Goal: Navigation & Orientation: Find specific page/section

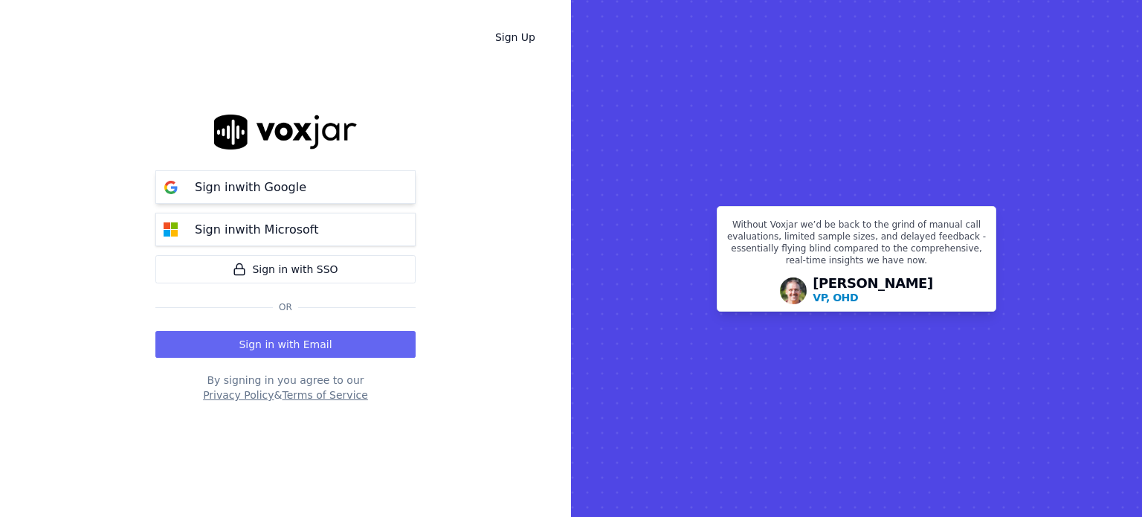
click at [268, 190] on p "Sign in with Google" at bounding box center [250, 187] width 111 height 18
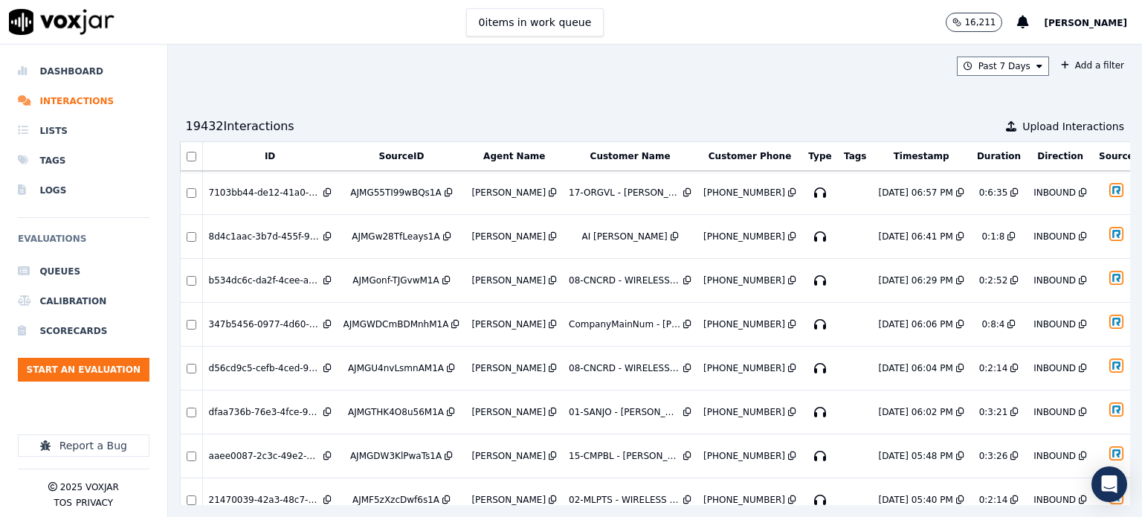
drag, startPoint x: 242, startPoint y: 219, endPoint x: 400, endPoint y: 97, distance: 199.4
click at [459, 111] on div "Past 7 Days Add a filter 19432 Interaction s Upload Interactions ID SourceID Ag…" at bounding box center [655, 281] width 974 height 472
click at [62, 67] on li "Dashboard" at bounding box center [84, 71] width 132 height 30
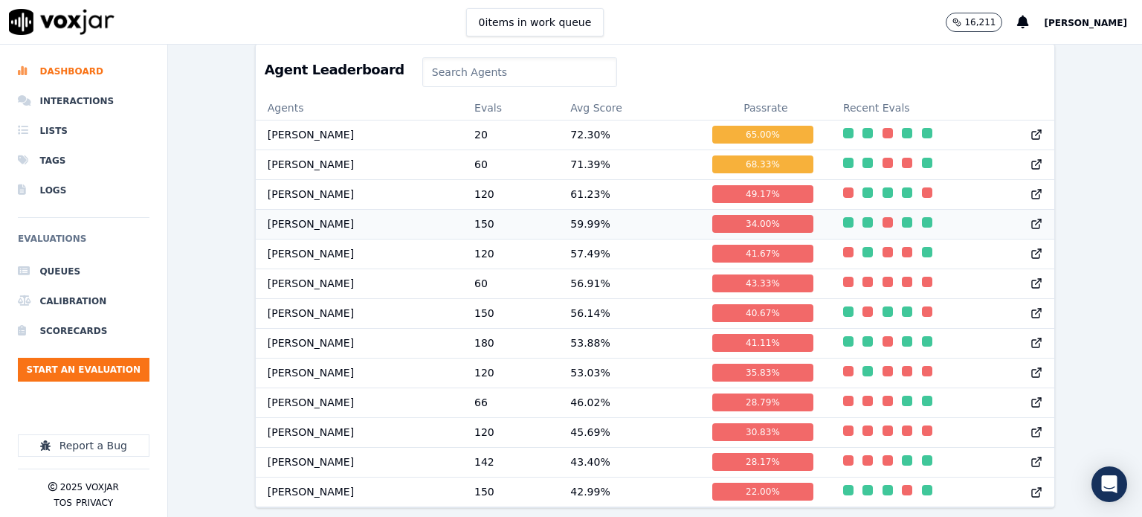
scroll to position [629, 0]
